Goal: Ask a question

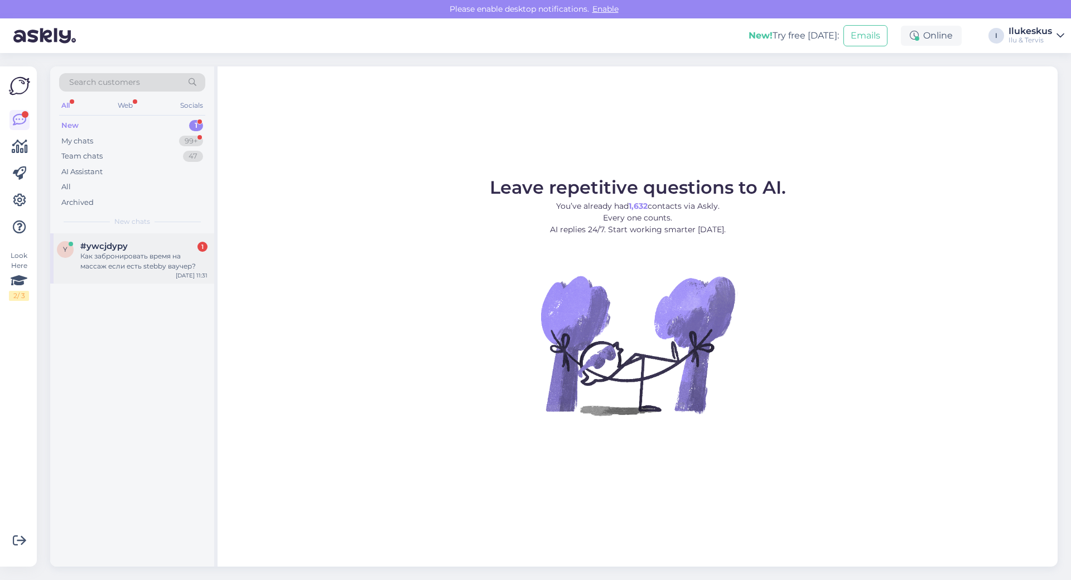
click at [132, 253] on div "Как забронировать время на массаж если есть stebby ваучер?" at bounding box center [143, 261] width 127 height 20
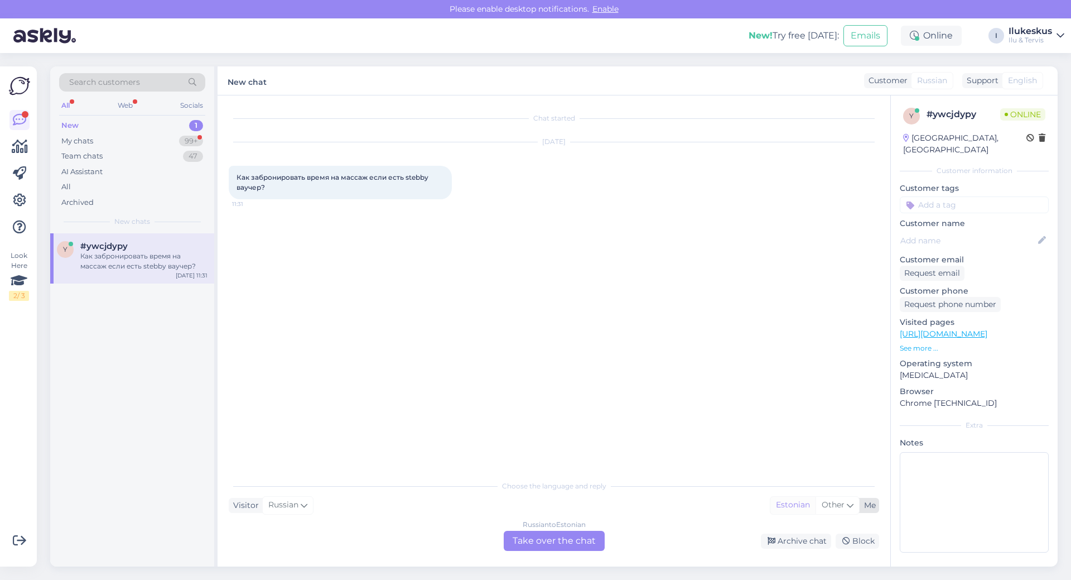
click at [808, 506] on div "Estonian" at bounding box center [792, 504] width 45 height 17
click at [848, 504] on icon at bounding box center [850, 505] width 7 height 12
click at [797, 392] on link "Estonian" at bounding box center [824, 395] width 123 height 18
click at [545, 536] on div "Russian to Estonian Take over the chat" at bounding box center [554, 540] width 101 height 20
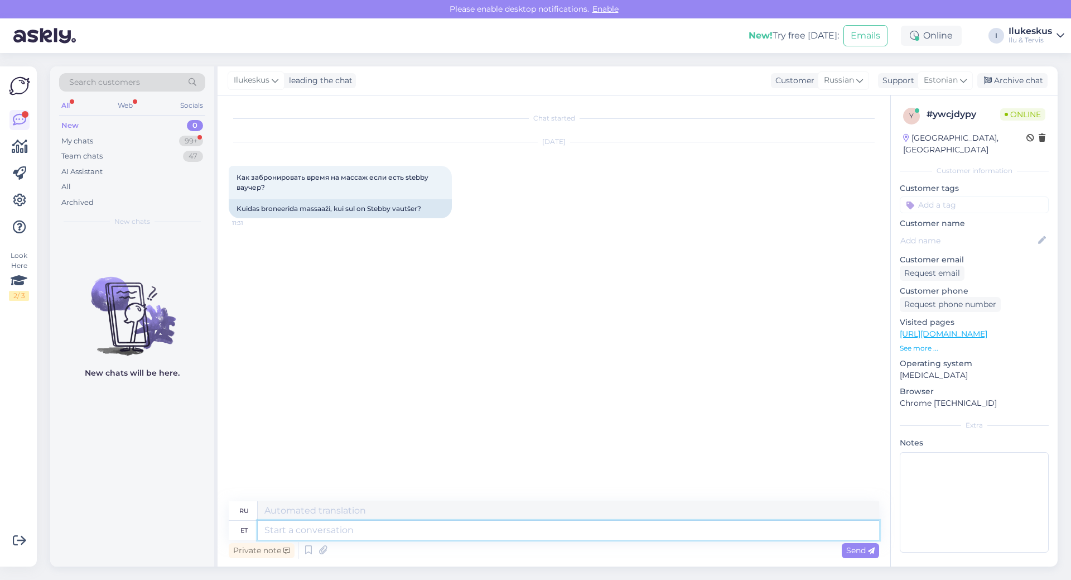
click at [359, 533] on textarea at bounding box center [568, 529] width 621 height 19
type textarea "Saatke p"
type textarea "Отправлять"
type textarea "Saatke palun me"
type textarea "Пожалуйста, отправьте"
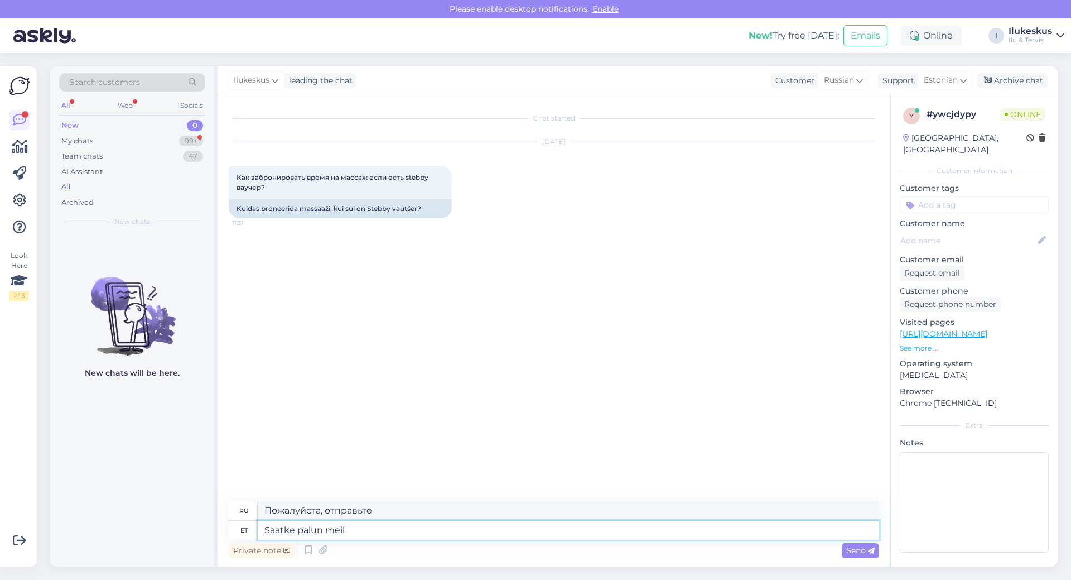
type textarea "Saatke palun meil"
type textarea "Пожалуйста, отправьте нам электронное письмо."
type textarea "Saatke palun meil aadressile:"
type textarea "Пожалуйста, отправьте электронное письмо по адресу:"
type textarea "Saatke palun meil aadressile: wellness"
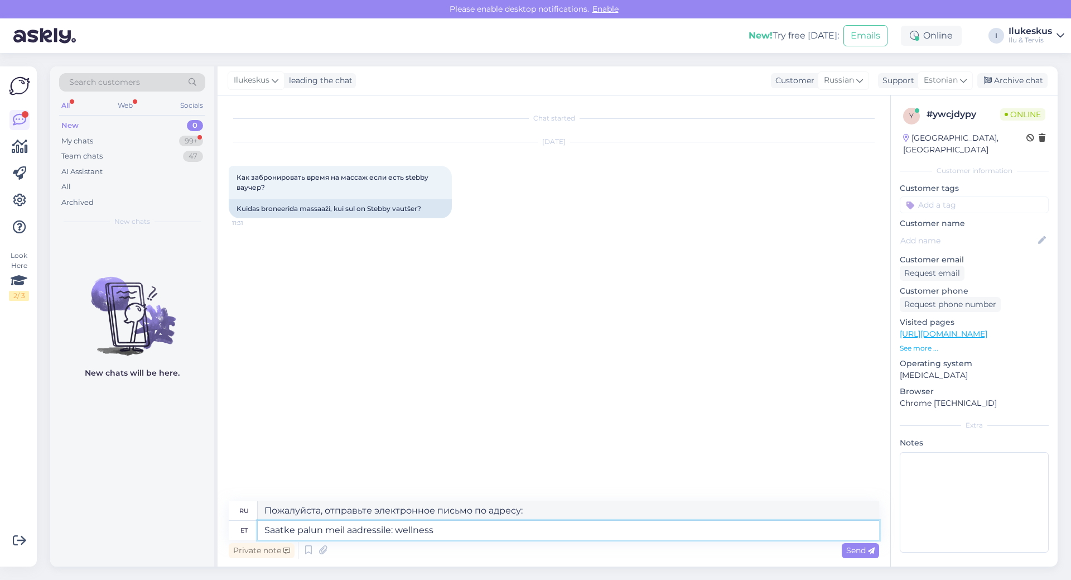
type textarea "Пожалуйста, отправьте электронное письмо по адресу: wellness"
type textarea "Saatke palun meil aadressile: wellness@kal"
type textarea "Пожалуйста, отправьте электронное письмо по адресу: wellness@"
type textarea "Saatke palun meil aadressile: [EMAIL_ADDRESS][DOMAIN_NAME]"
type textarea "Пожалуйста, отправьте электронное письмо по адресу: [EMAIL_ADDRESS][DOMAIN_NAME]"
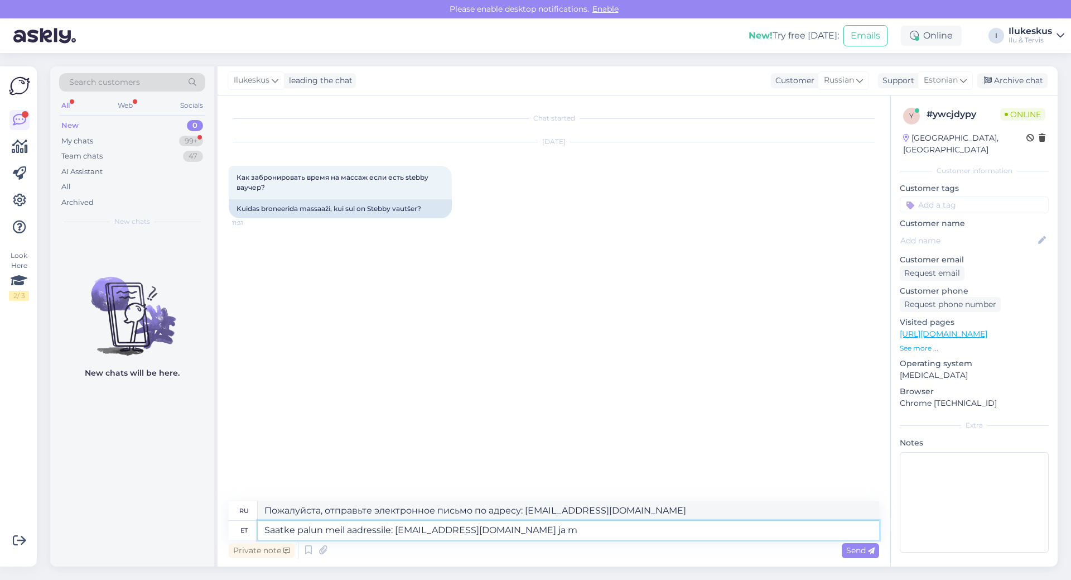
type textarea "Saatke palun meil aadressile: [EMAIL_ADDRESS][DOMAIN_NAME] ja mi"
type textarea "Пожалуйста, отправьте электронное письмо по адресу: [EMAIL_ADDRESS][DOMAIN_NAME…"
type textarea "Saatke palun meil aadressile: [EMAIL_ADDRESS][DOMAIN_NAME] ja mis k"
type textarea "Пожалуйста, отправьте электронное письмо по адресу: [EMAIL_ADDRESS][DOMAIN_NAME…"
type textarea "Saatke palun meil aadressile: [EMAIL_ADDRESS][DOMAIN_NAME] ja mis p'äev"
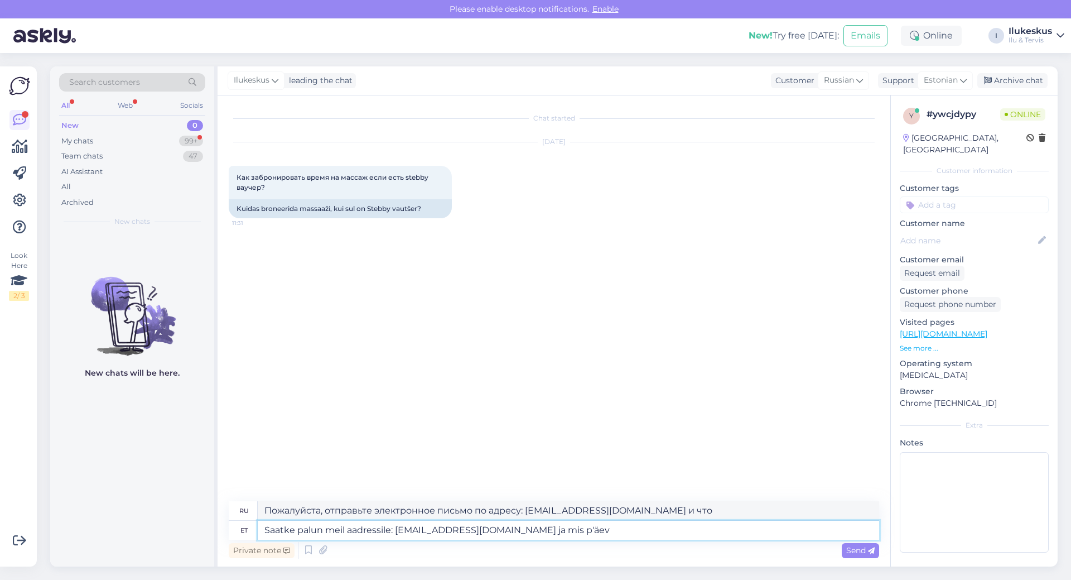
type textarea "Пожалуйста, отправьте электронное письмо на адрес: [EMAIL_ADDRESS][DOMAIN_NAME]…"
type textarea "Saatke palun meil aadressile: [EMAIL_ADDRESS][DOMAIN_NAME] ja mis p"
type textarea "Пожалуйста, отправьте электронное письмо по адресу: [EMAIL_ADDRESS][DOMAIN_NAME…"
type textarea "Saatke palun meil aadressile: [EMAIL_ADDRESS][DOMAIN_NAME] ja mis"
type textarea "Пожалуйста, отправьте электронное письмо по адресу: [EMAIL_ADDRESS][DOMAIN_NAME…"
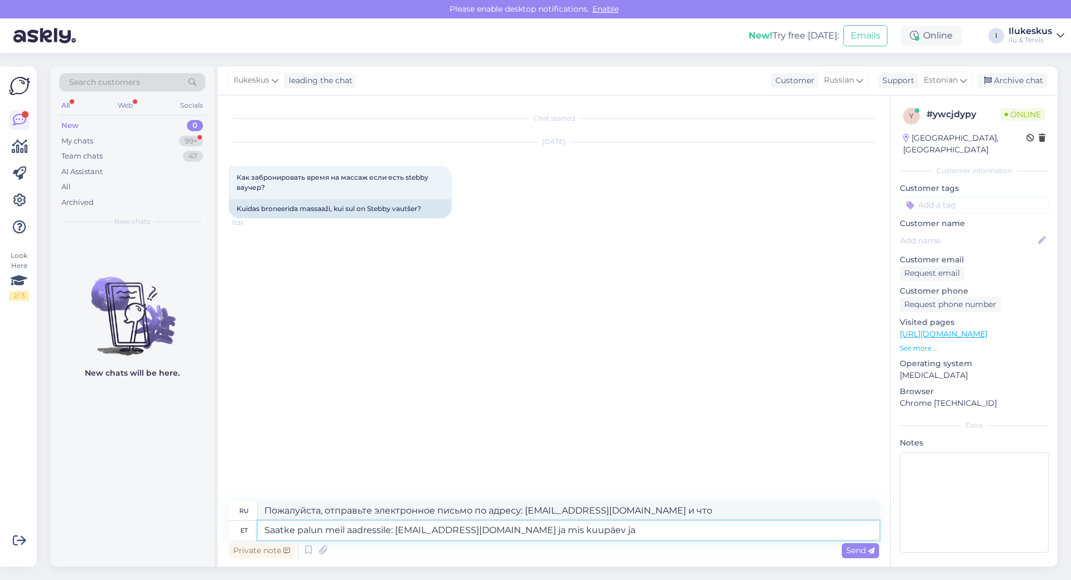
type textarea "Saatke palun meil aadressile: [EMAIL_ADDRESS][DOMAIN_NAME] ja mis kuupäev ja"
type textarea "Пожалуйста, отправьте электронное письмо по адресу: [EMAIL_ADDRESS][DOMAIN_NAME…"
type textarea "Saatke palun meil aadressile: [EMAIL_ADDRESS][DOMAIN_NAME] ja mis kuupäev ja kel"
type textarea "Пожалуйста, отправьте электронное письмо по адресу: [EMAIL_ADDRESS][DOMAIN_NAME…"
type textarea "Saatke palun meil aadressile: [EMAIL_ADDRESS][DOMAIN_NAME] ja mis kuupäev ja ke…"
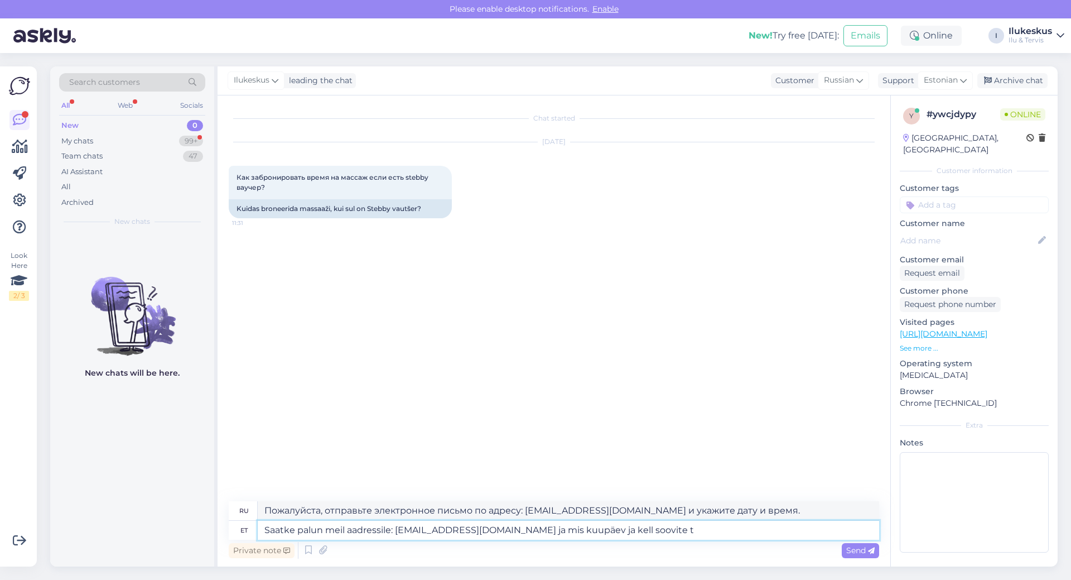
type textarea "Пожалуйста, отправьте электронное письмо по адресу: [EMAIL_ADDRESS][DOMAIN_NAME…"
type textarea "Saatke palun meil aadressile: [EMAIL_ADDRESS][DOMAIN_NAME] ja mis kuupäev ja ke…"
type textarea "Пожалуйста, отправьте электронное письмо по адресу: [EMAIL_ADDRESS][DOMAIN_NAME…"
type textarea "Saatke palun meil aadressile: [EMAIL_ADDRESS][DOMAIN_NAME] ja mis kuupäev ja ke…"
type textarea "Пожалуйста, отправьте электронное письмо по адресу: [EMAIL_ADDRESS][DOMAIN_NAME…"
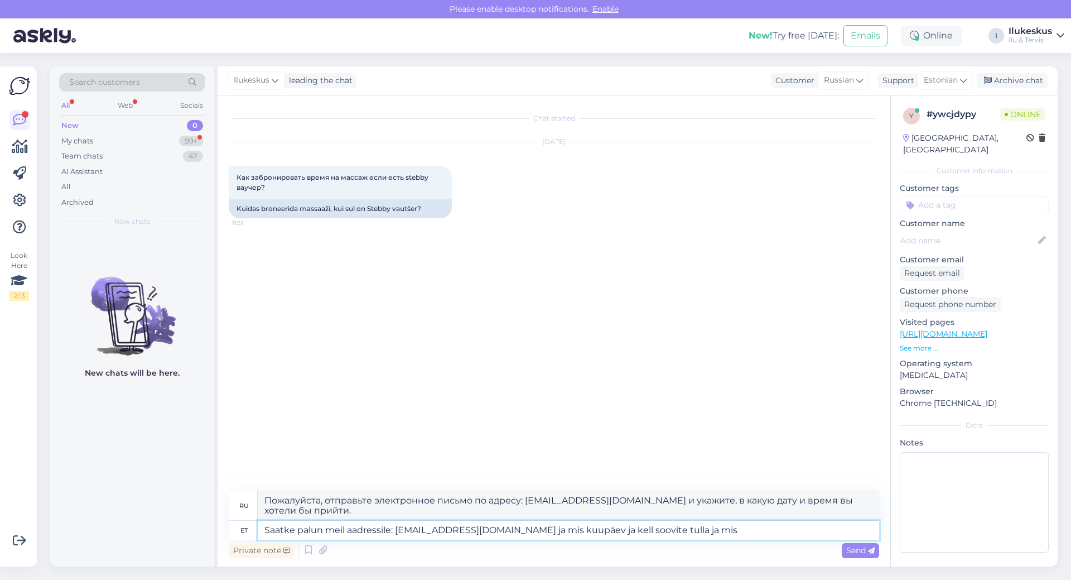
type textarea "Saatke palun meil aadressile: [EMAIL_ADDRESS][DOMAIN_NAME] ja mis kuupäev ja ke…"
type textarea "Пожалуйста, отправьте электронное письмо по адресу: [EMAIL_ADDRESS][DOMAIN_NAME…"
type textarea "Saatke palun meil aadressile: [EMAIL_ADDRESS][DOMAIN_NAME] ja mis kuupäev ja ke…"
type textarea "Пожалуйста, отправьте электронное письмо на адрес [EMAIL_ADDRESS][DOMAIN_NAME] …"
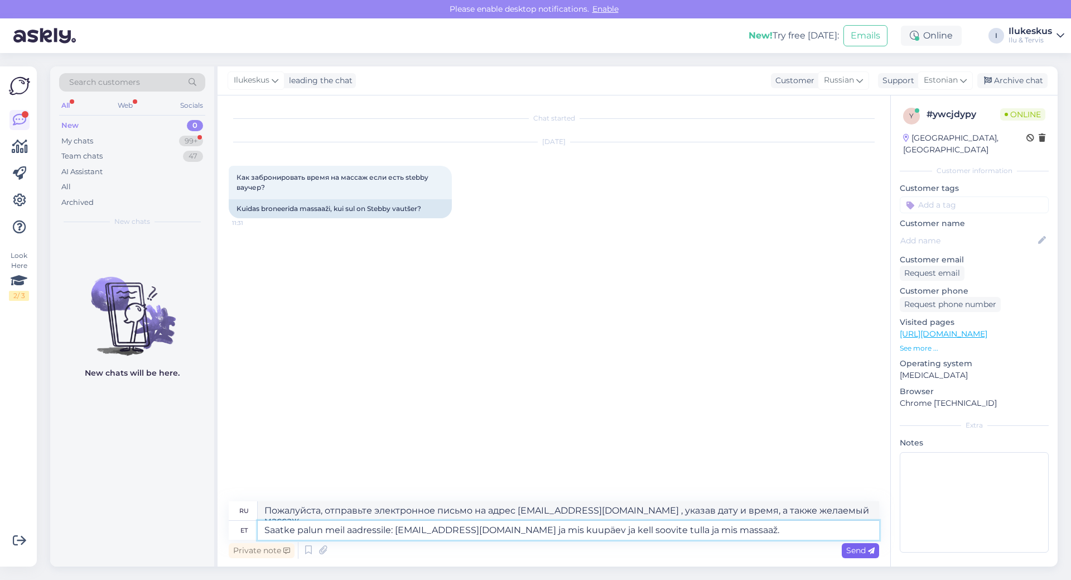
type textarea "Saatke palun meil aadressile: [EMAIL_ADDRESS][DOMAIN_NAME] ja mis kuupäev ja ke…"
click at [855, 551] on span "Send" at bounding box center [860, 550] width 28 height 10
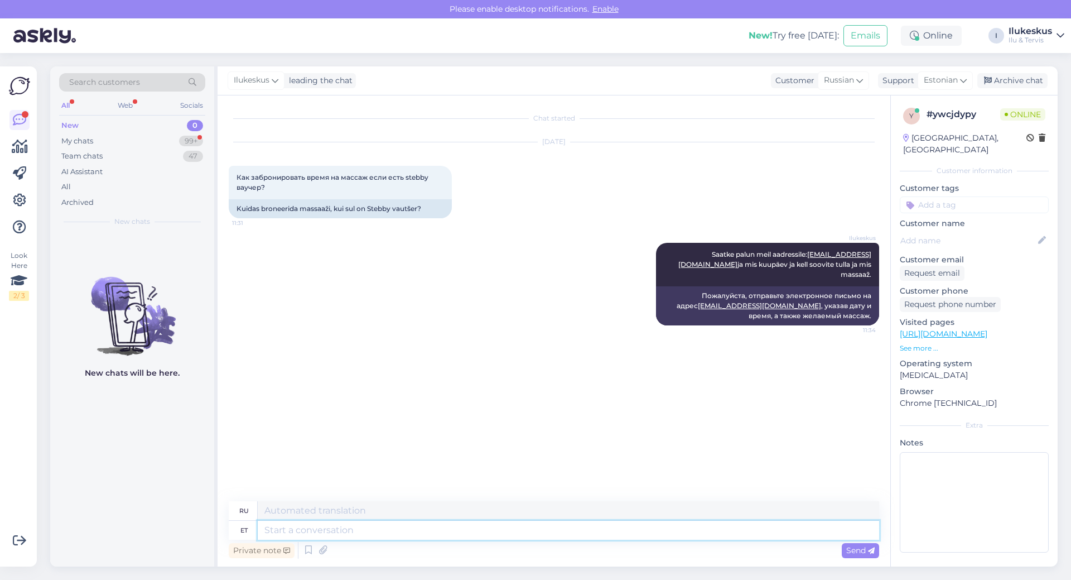
drag, startPoint x: 288, startPoint y: 524, endPoint x: 296, endPoint y: 525, distance: 7.3
click at [291, 525] on textarea at bounding box center [568, 529] width 621 height 19
